Goal: Check status: Check status

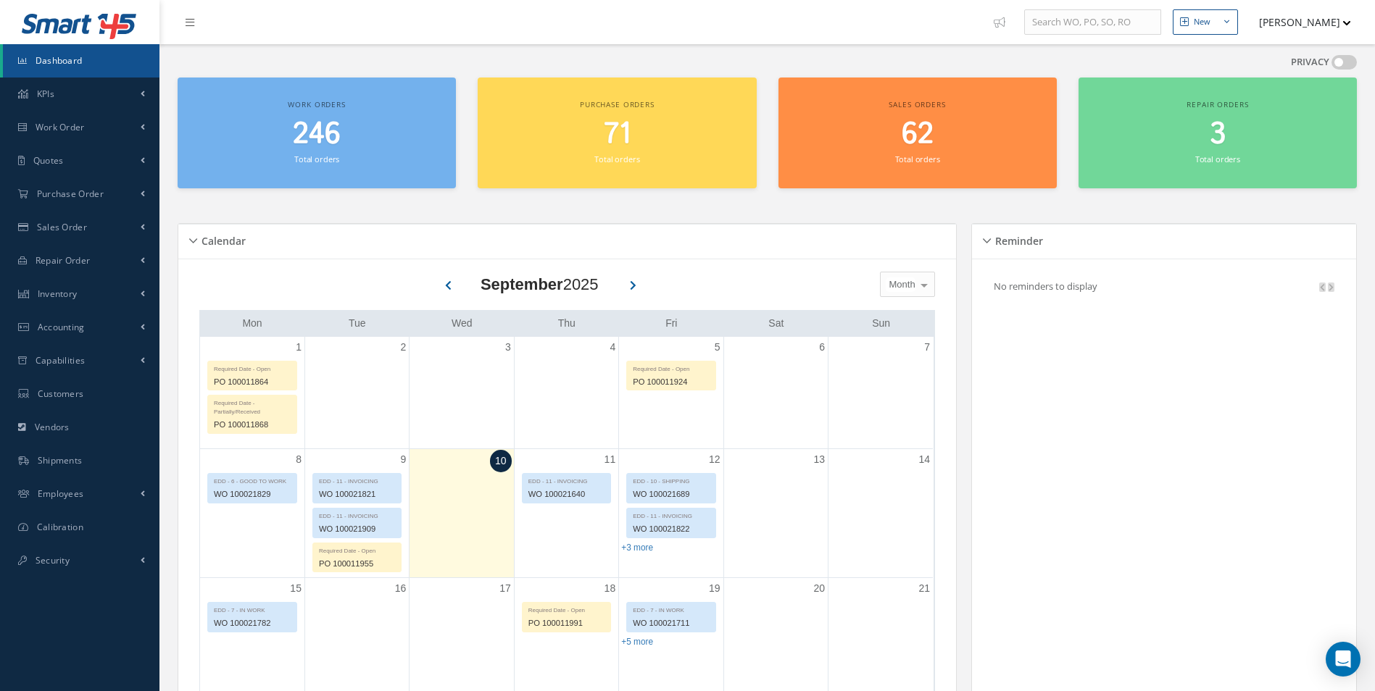
click at [360, 142] on h2 "246" at bounding box center [317, 134] width 264 height 35
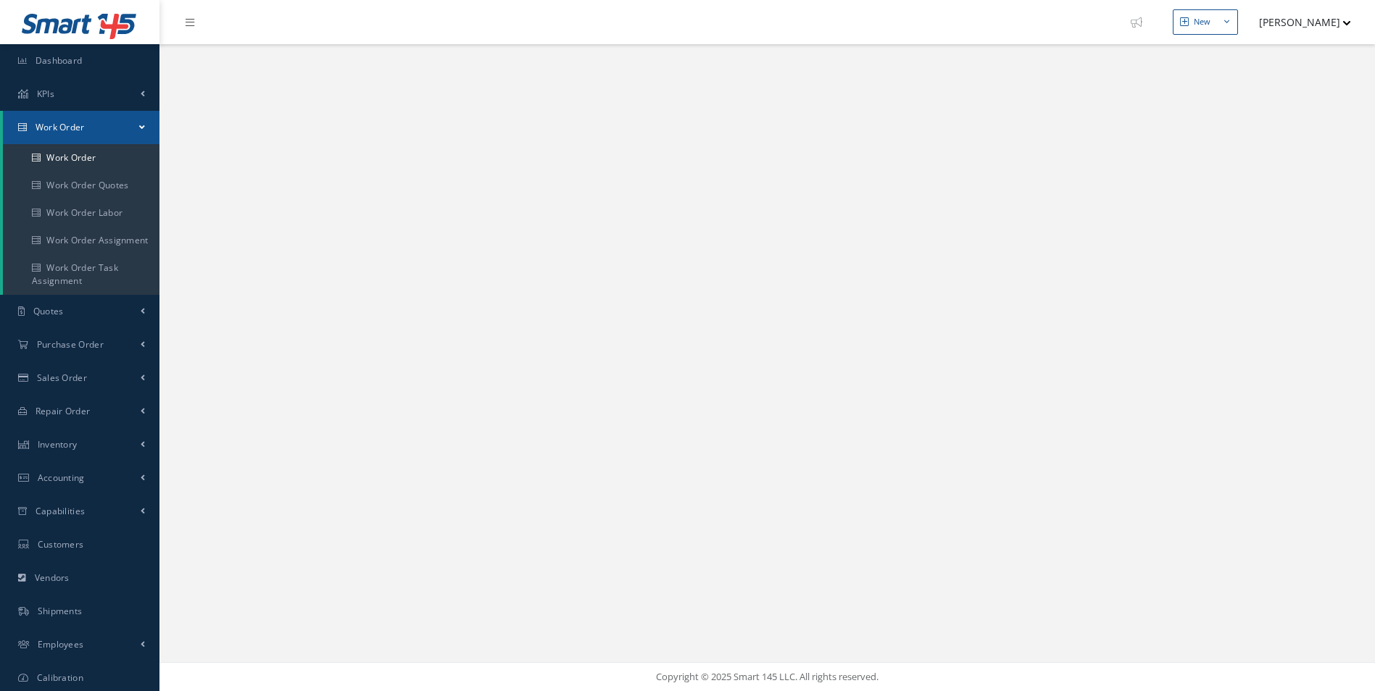
select select "25"
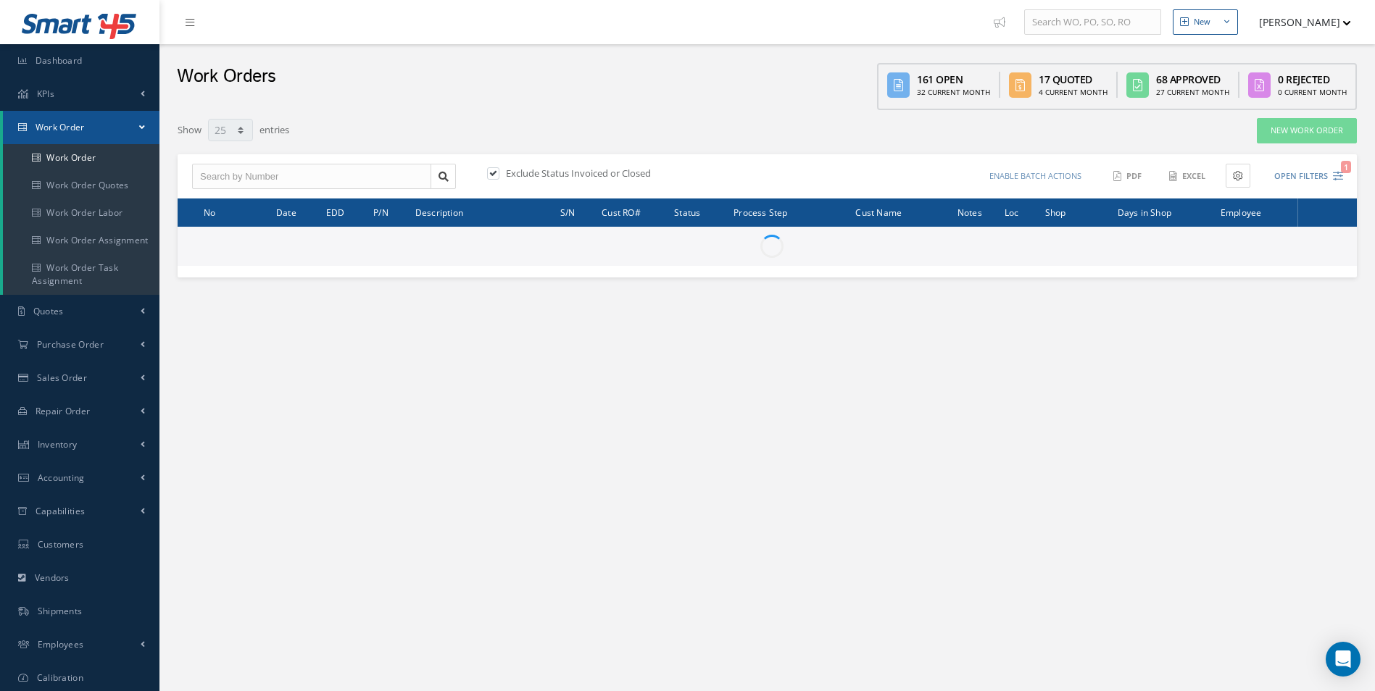
type input "All Work Request"
type input "All Work Performed"
type input "All Status"
type input "WO Part Status"
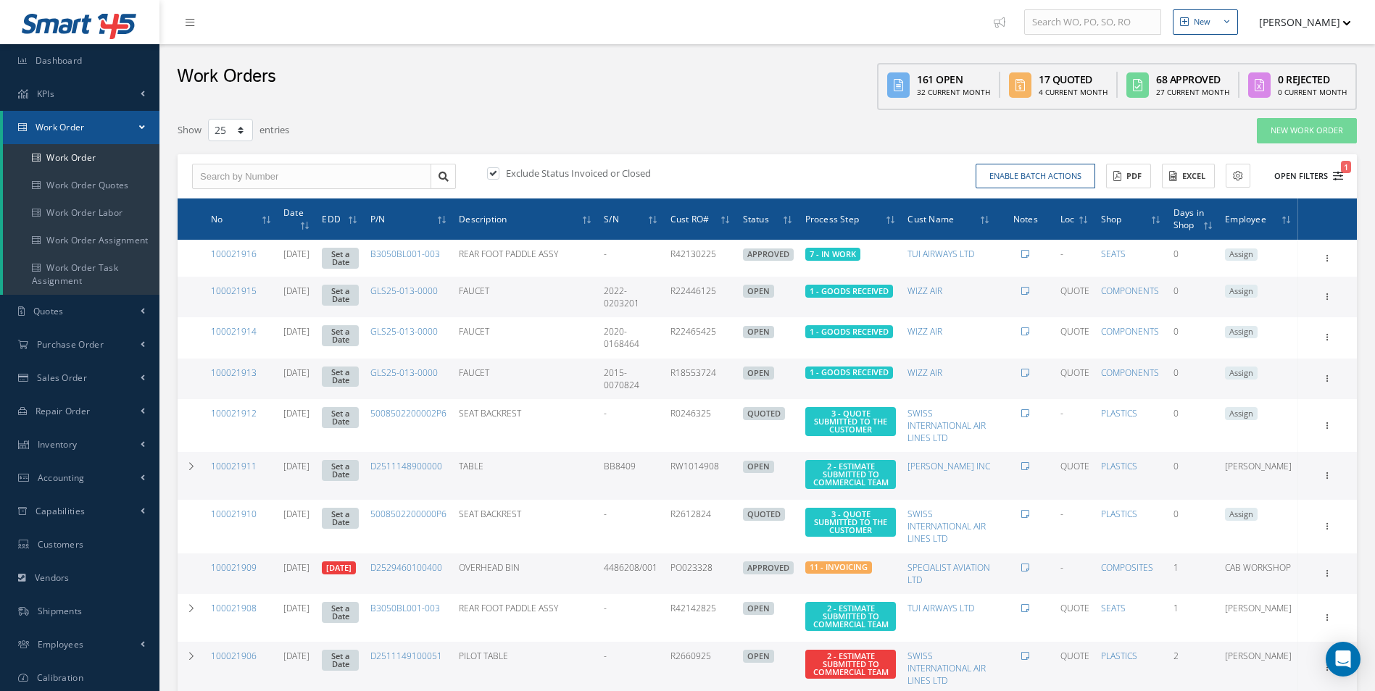
click at [1322, 175] on button "Open Filters 1" at bounding box center [1302, 176] width 82 height 24
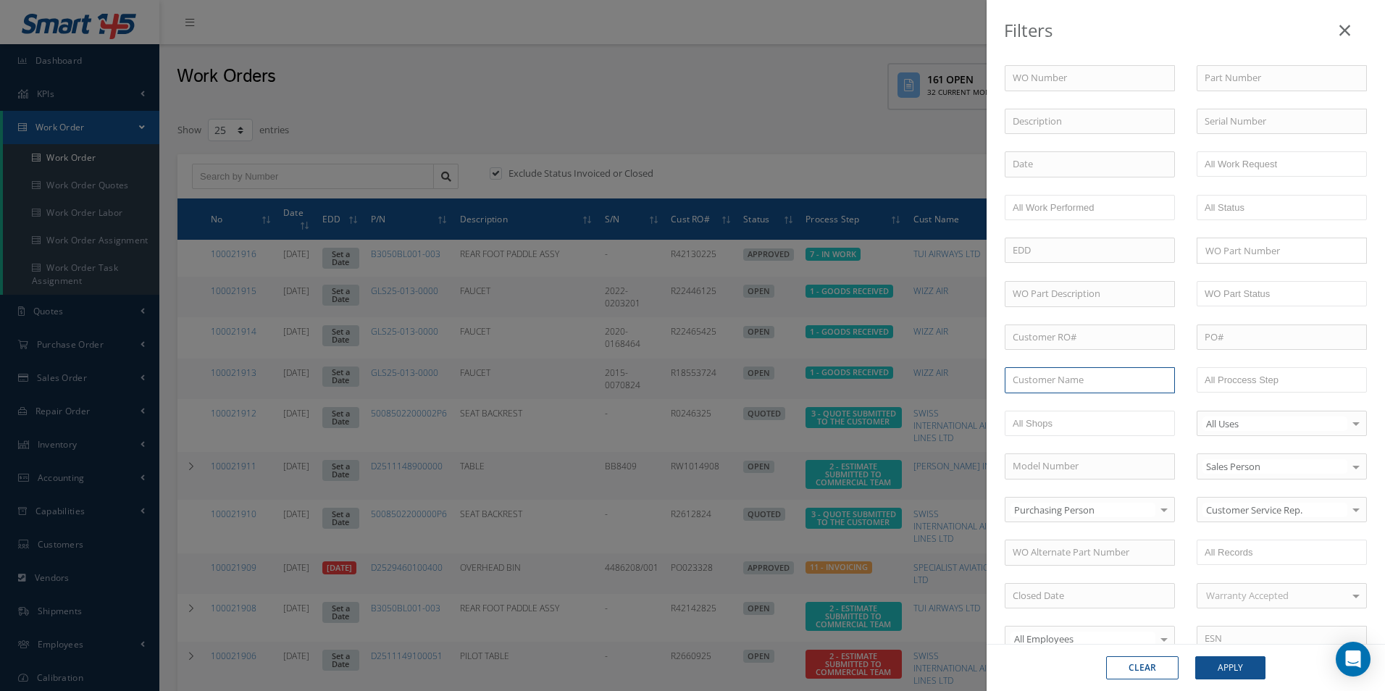
click at [1020, 377] on input "text" at bounding box center [1090, 380] width 170 height 26
click at [1058, 408] on span "ROYAL JET LLC" at bounding box center [1044, 405] width 62 height 13
type input "ROYAL JET LLC"
click at [1233, 667] on button "Apply" at bounding box center [1231, 668] width 70 height 23
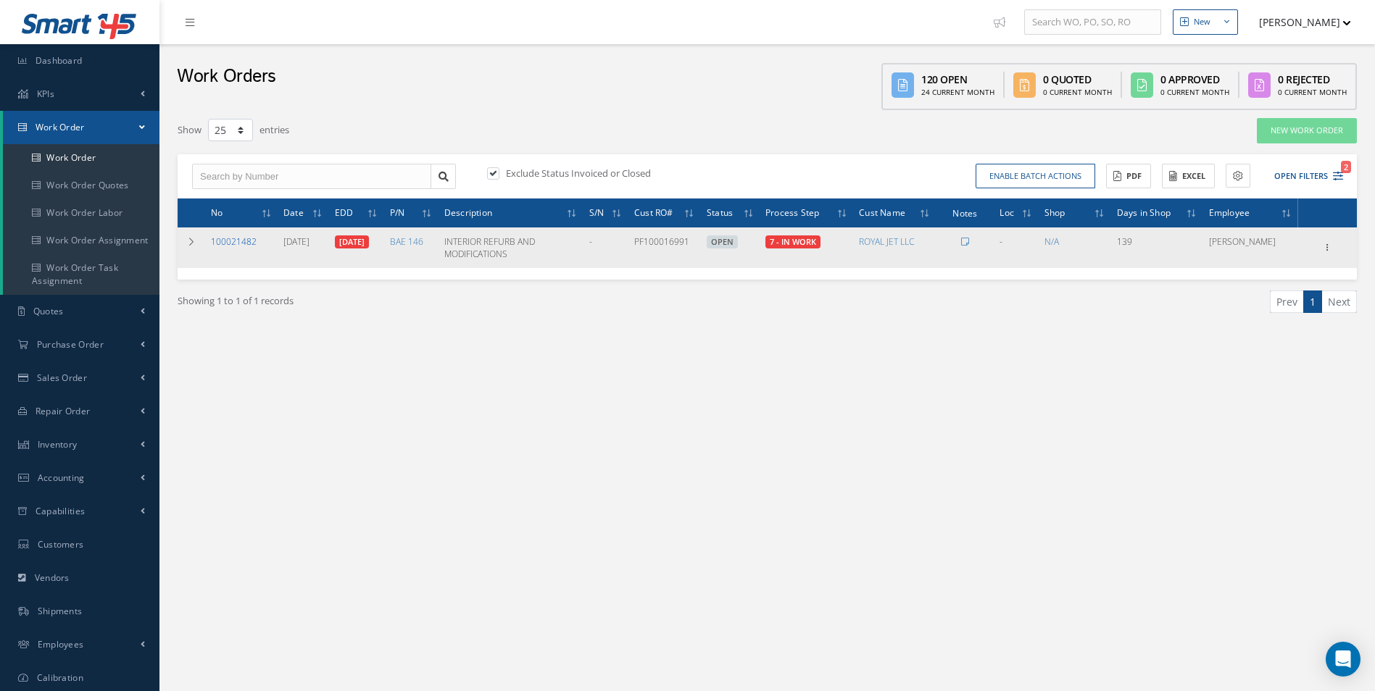
click at [224, 238] on link "100021482" at bounding box center [234, 242] width 46 height 12
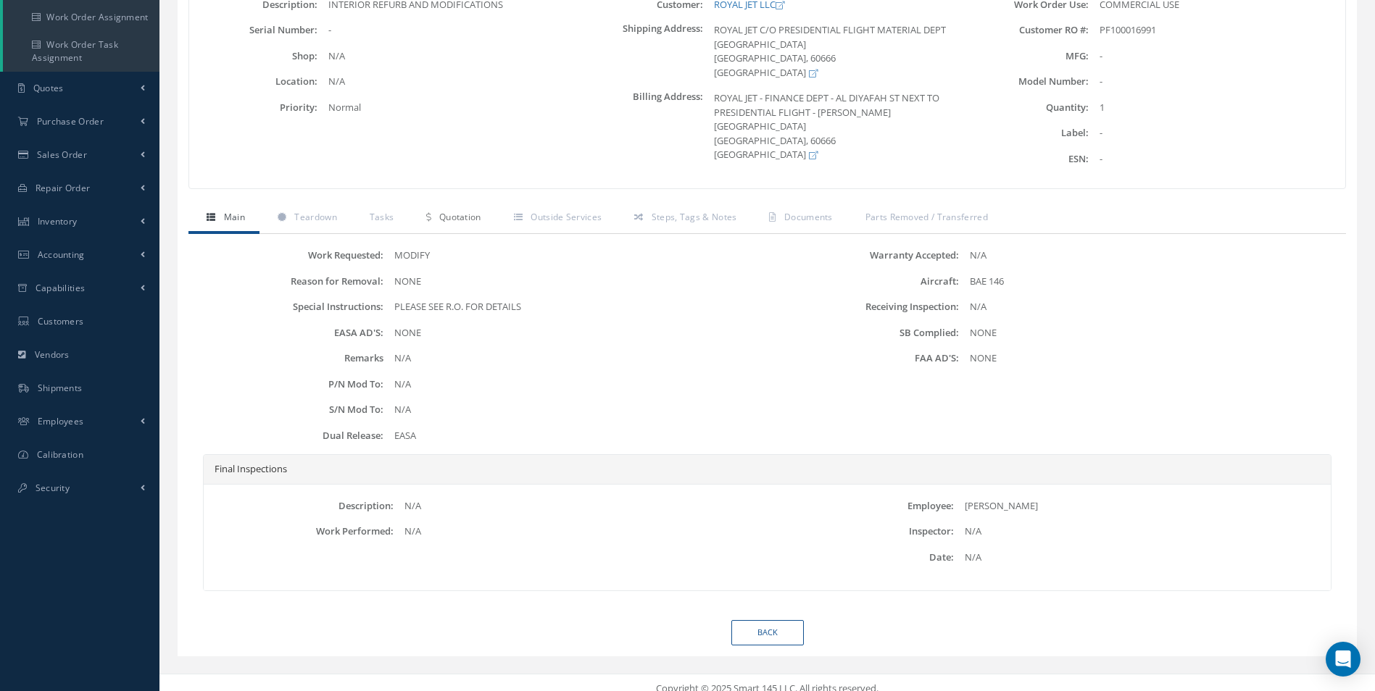
scroll to position [236, 0]
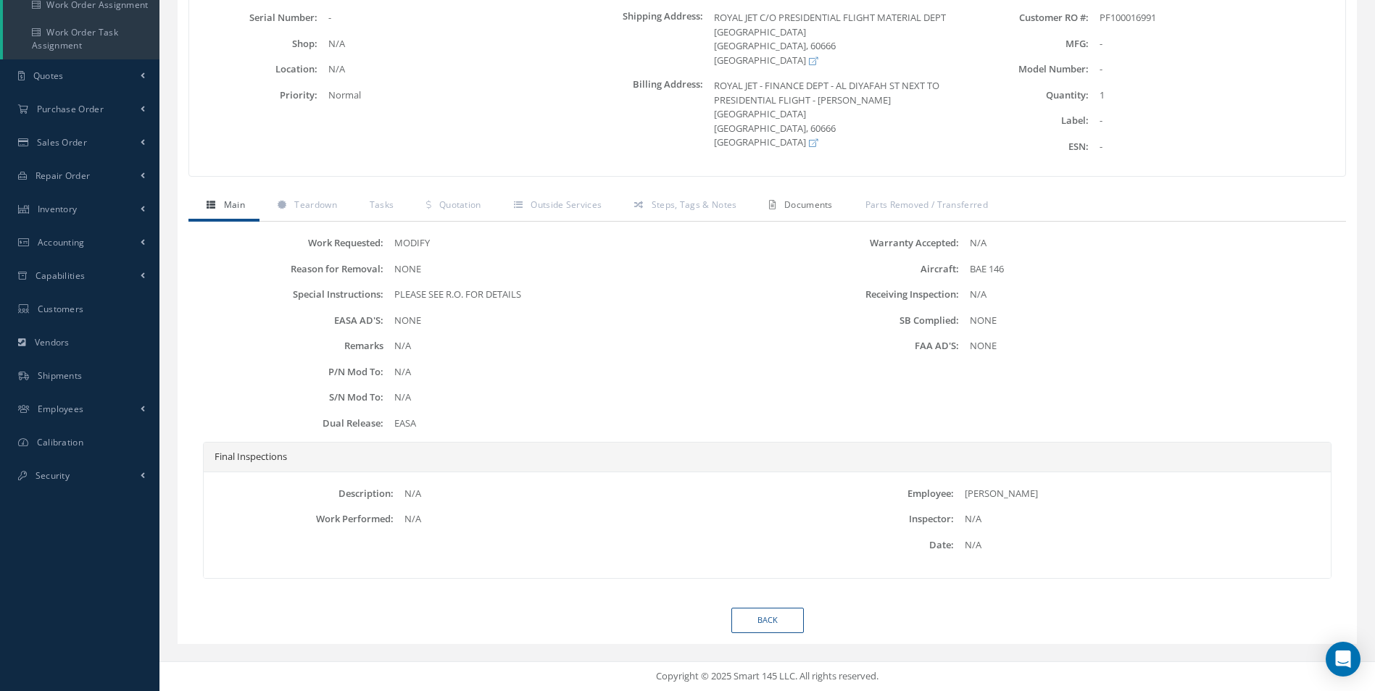
click at [776, 203] on link "Documents" at bounding box center [799, 206] width 96 height 30
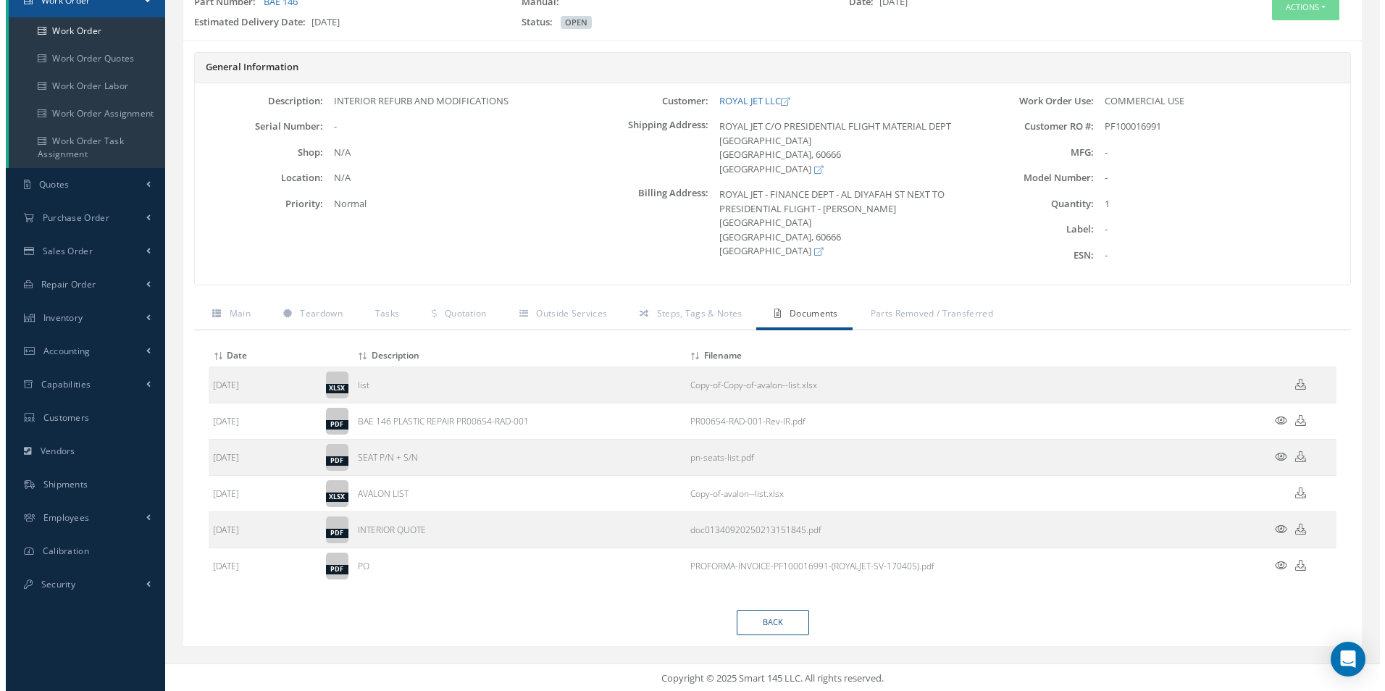
scroll to position [129, 0]
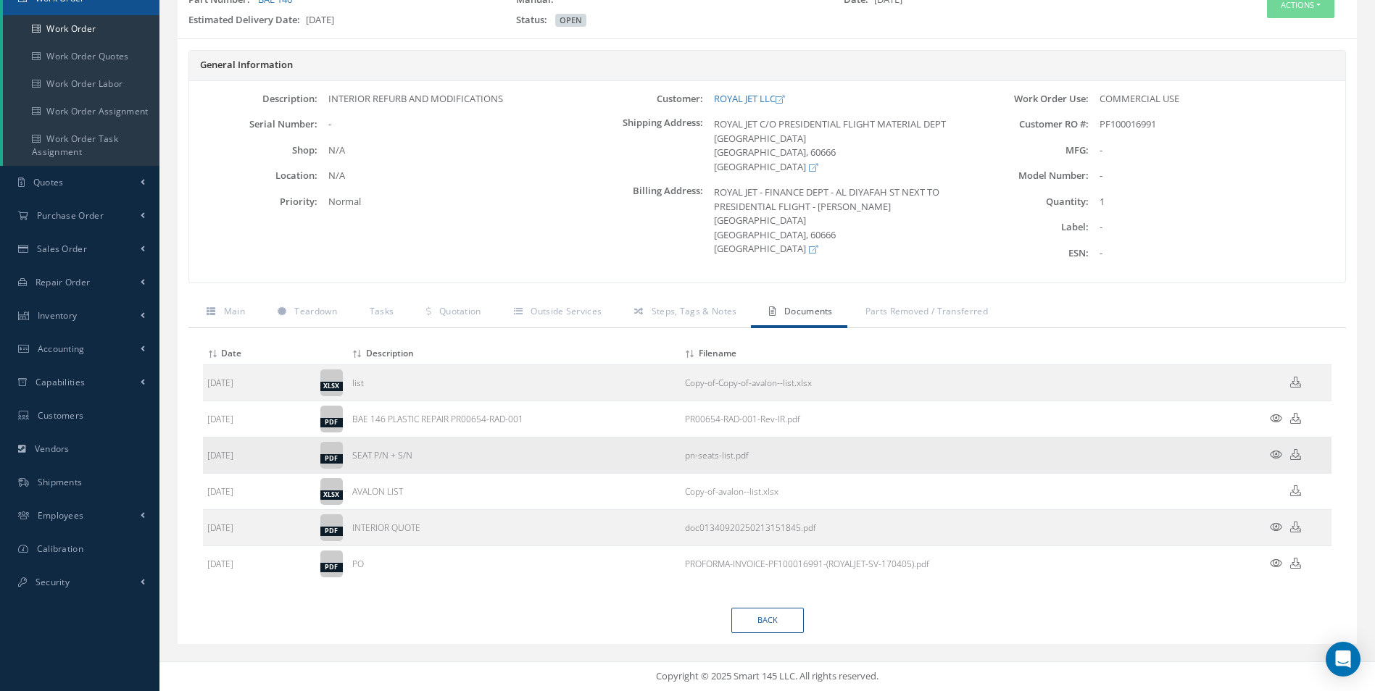
click at [1276, 454] on icon at bounding box center [1276, 454] width 12 height 11
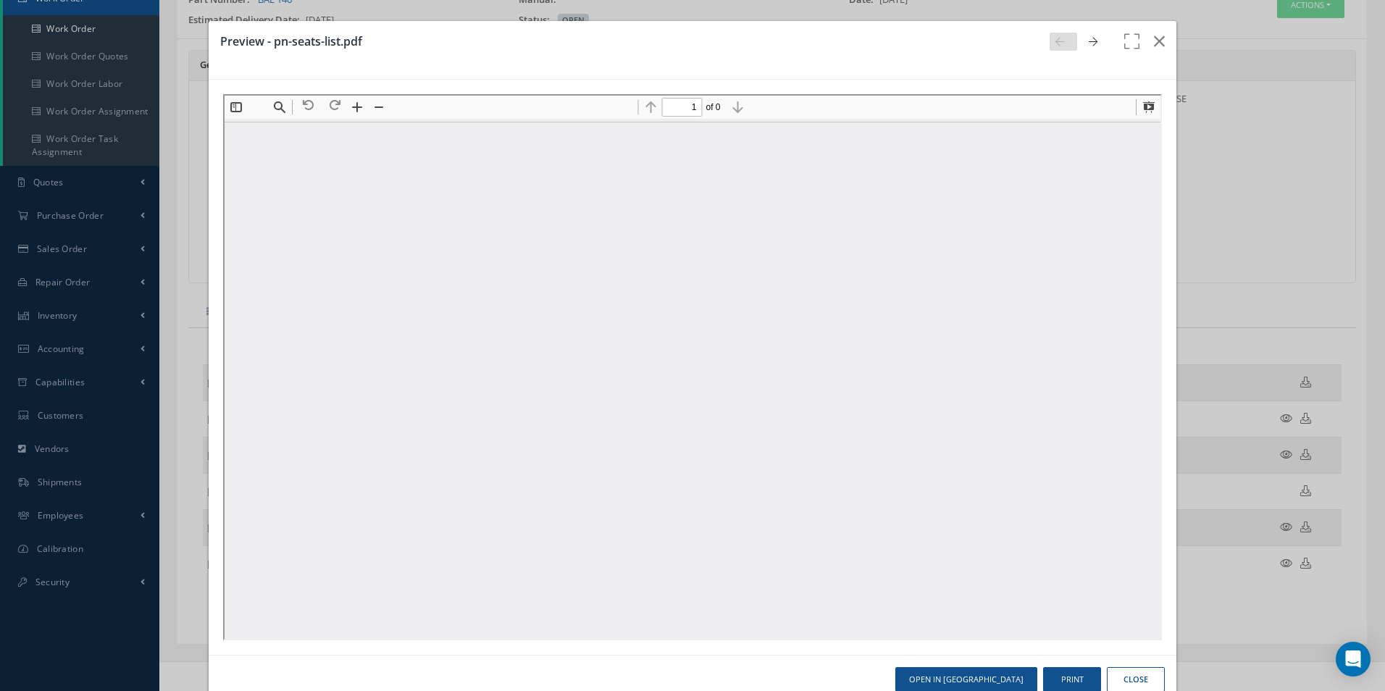
scroll to position [7, 0]
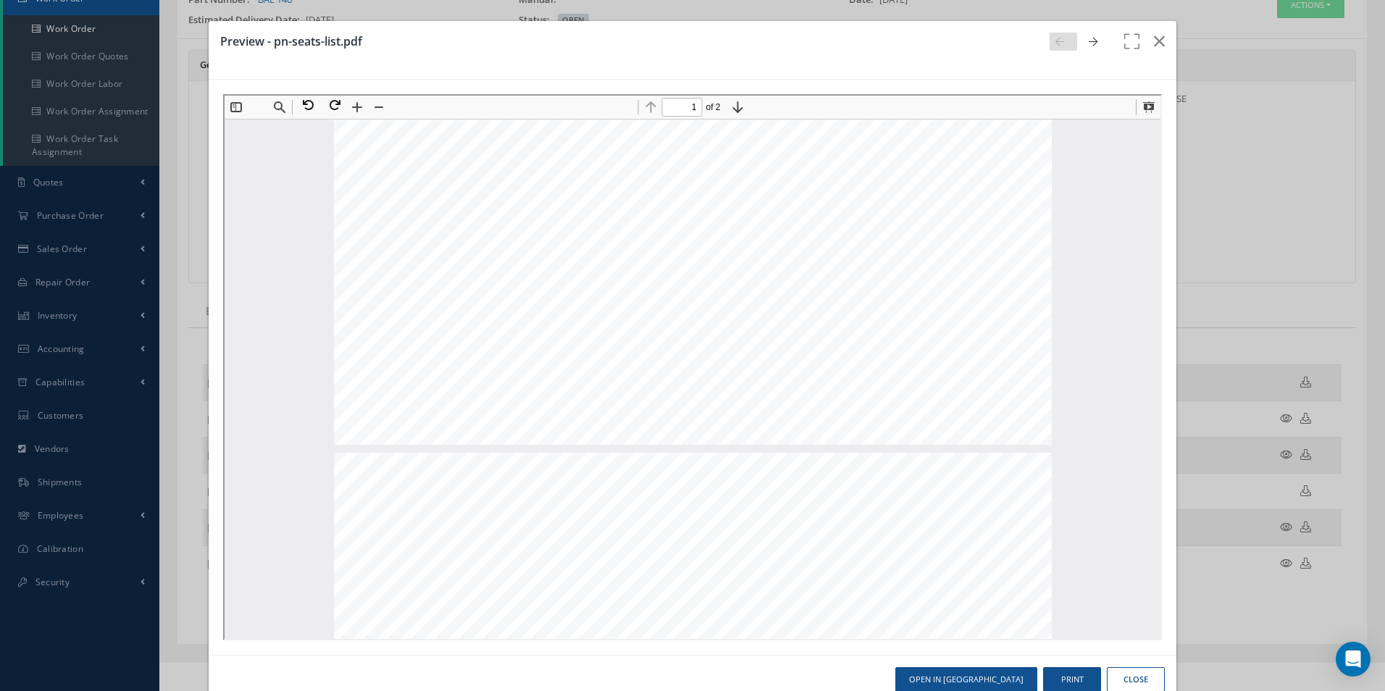
type input "2"
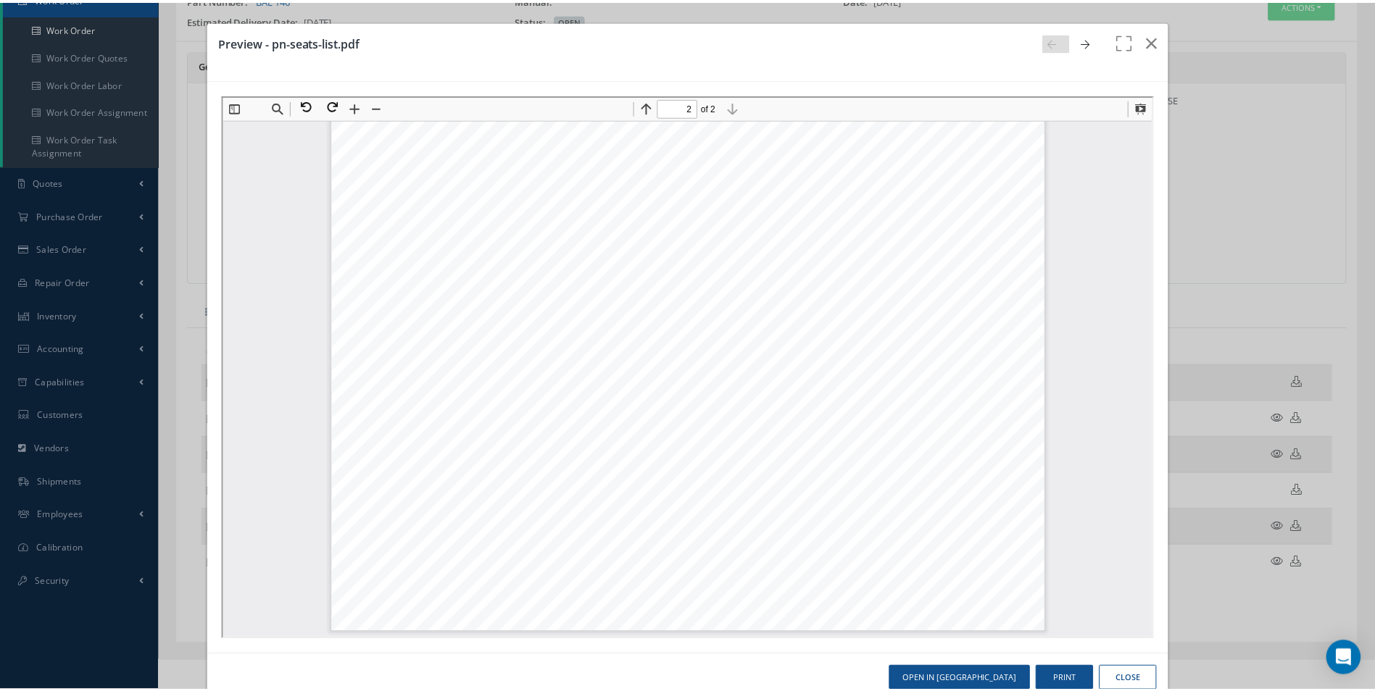
scroll to position [33, 0]
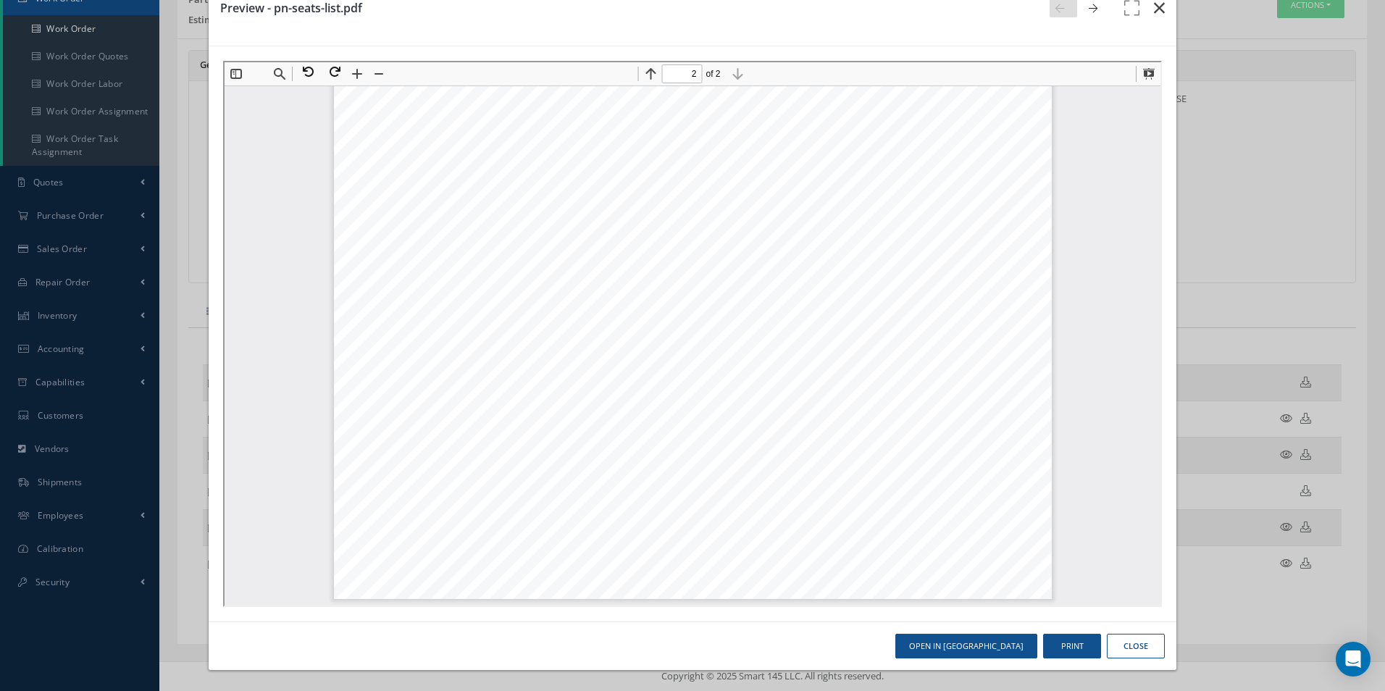
click at [1154, 5] on icon "button" at bounding box center [1159, 7] width 11 height 17
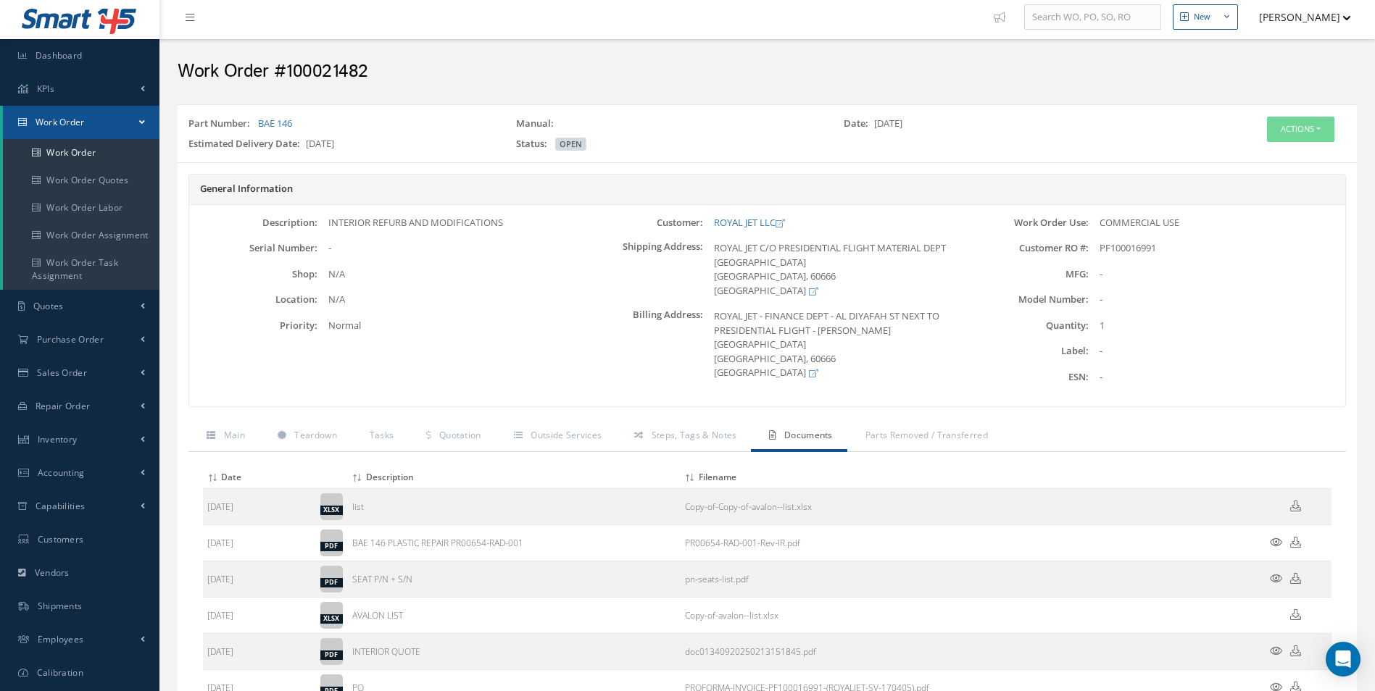
scroll to position [0, 0]
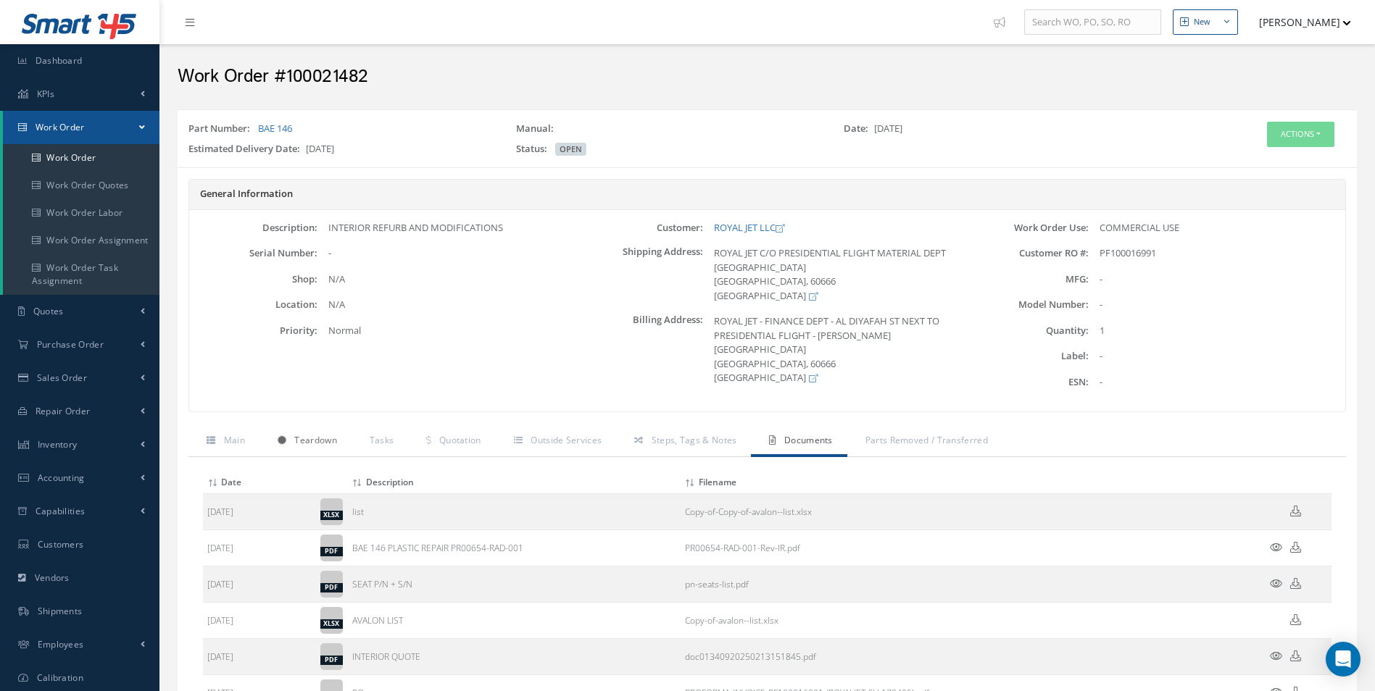
click at [326, 443] on span "Teardown" at bounding box center [315, 440] width 42 height 12
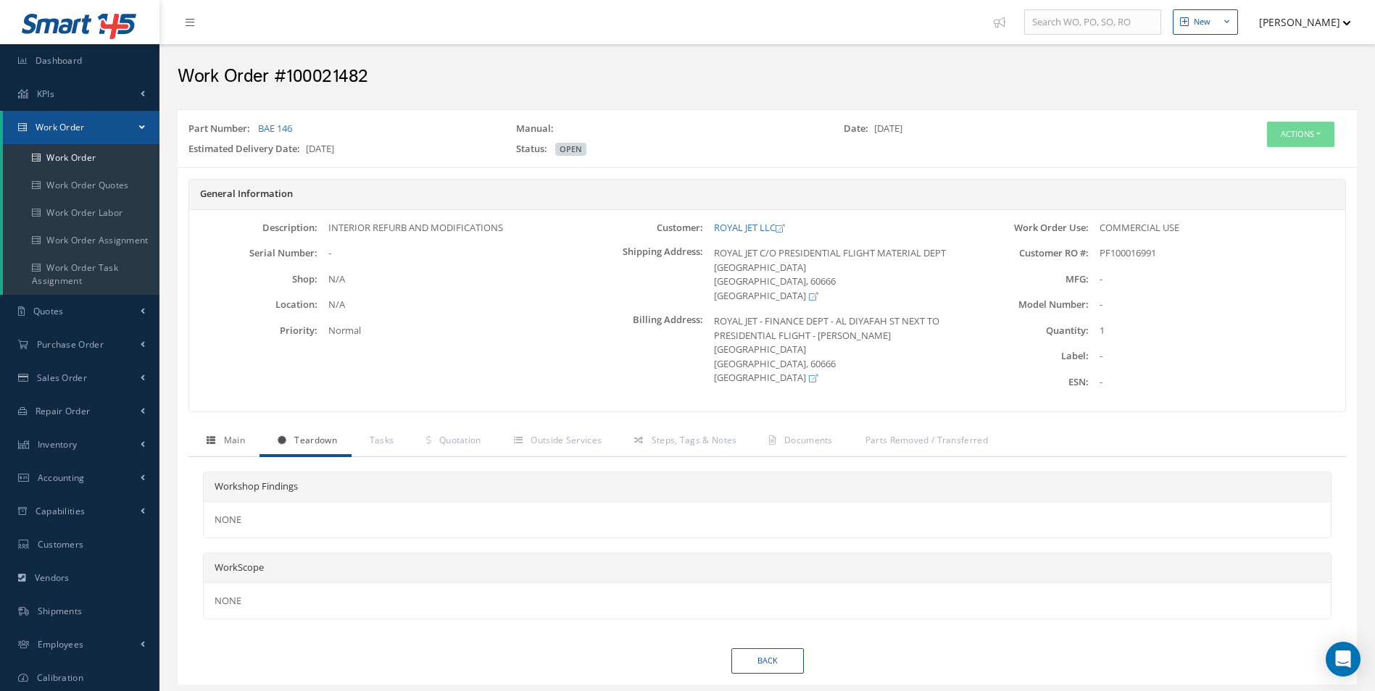
click at [239, 442] on span "Main" at bounding box center [234, 440] width 21 height 12
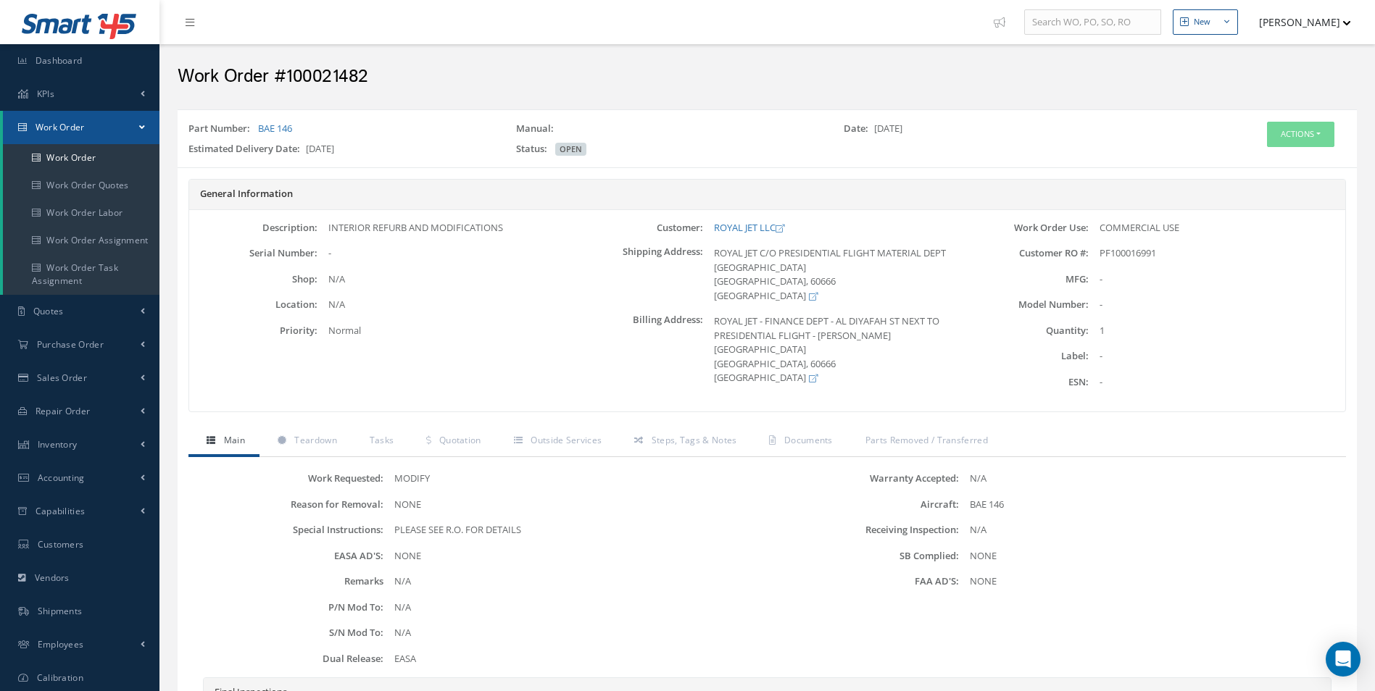
click at [535, 128] on label "Manual:" at bounding box center [537, 129] width 43 height 14
